Goal: Find specific page/section: Find specific page/section

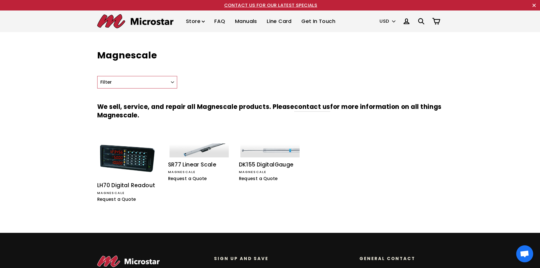
click at [249, 22] on link "Manuals" at bounding box center [246, 21] width 31 height 17
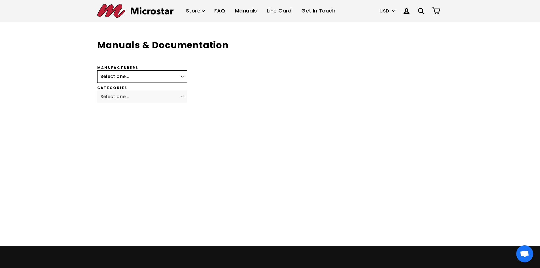
click at [182, 76] on select "Select one... Fagor Renishaw Newall ACU-RITE Heidenhain Magnescale Mitutoyo Met…" at bounding box center [142, 76] width 90 height 12
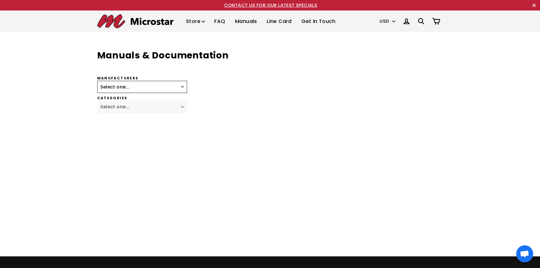
select select "Magnescale"
click at [97, 81] on select "Select one... Fagor Renishaw Newall ACU-RITE Heidenhain Magnescale Mitutoyo Met…" at bounding box center [142, 87] width 90 height 12
click at [181, 107] on select "Select one... Digital Readout Linear Scale DigitalGauge" at bounding box center [142, 107] width 90 height 12
select select "Linear Scale"
click at [97, 101] on select "Select one... Digital Readout Linear Scale DigitalGauge" at bounding box center [142, 107] width 90 height 12
